Goal: Find specific page/section: Find specific page/section

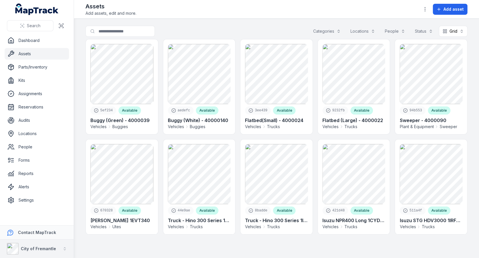
click at [36, 246] on strong "City of Fremantle" at bounding box center [38, 248] width 35 height 5
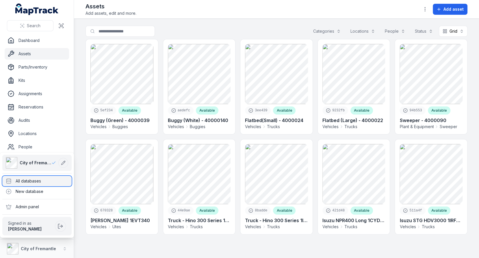
click at [45, 183] on div "All databases" at bounding box center [36, 181] width 69 height 10
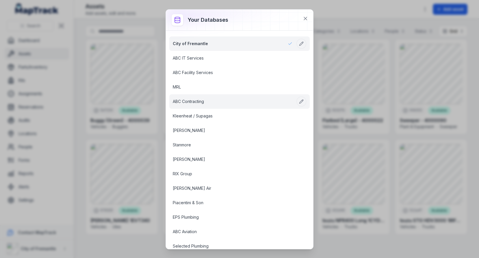
click at [201, 99] on link "ABC Contracting" at bounding box center [233, 102] width 120 height 6
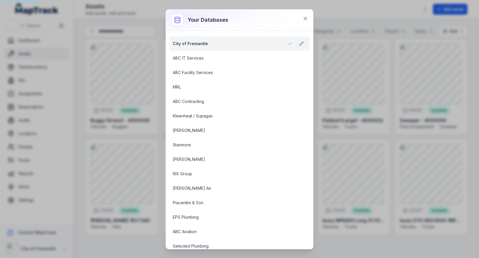
click at [129, 69] on div "Your databases City of Fremantle ABC IT Services ABC Facility Services MRL ABC …" at bounding box center [239, 129] width 479 height 258
